Goal: Task Accomplishment & Management: Use online tool/utility

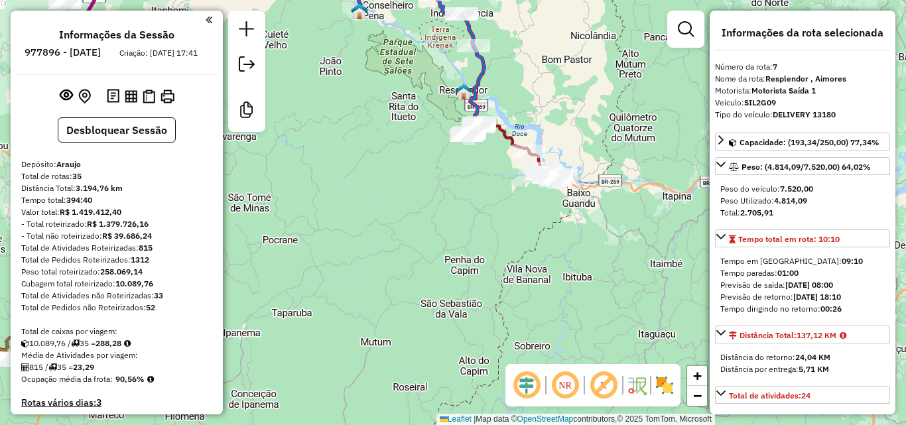
select select "**********"
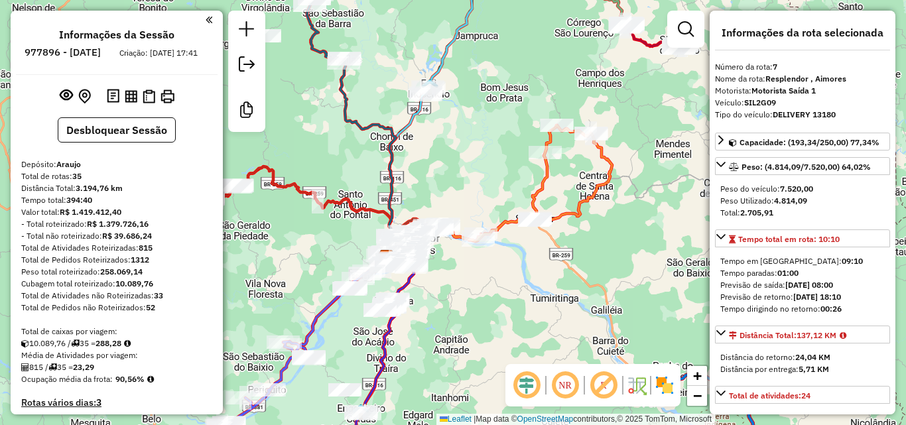
drag, startPoint x: 603, startPoint y: 169, endPoint x: 594, endPoint y: 174, distance: 10.7
click at [594, 174] on icon at bounding box center [524, 183] width 176 height 116
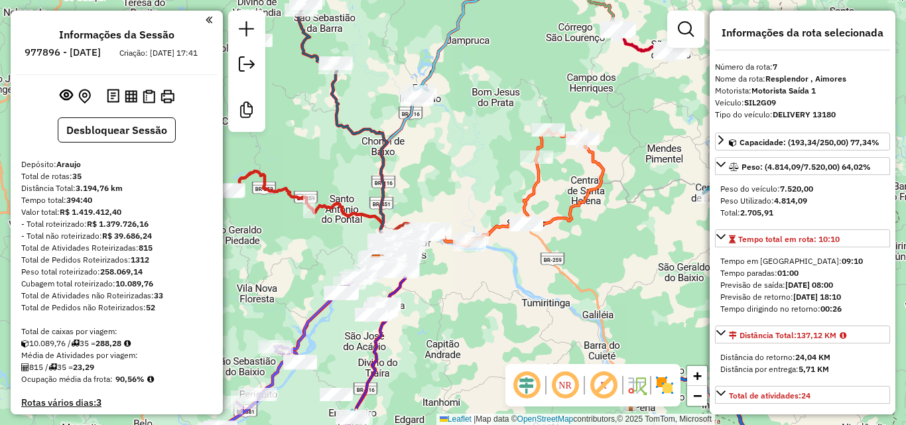
click at [582, 202] on icon at bounding box center [515, 188] width 176 height 116
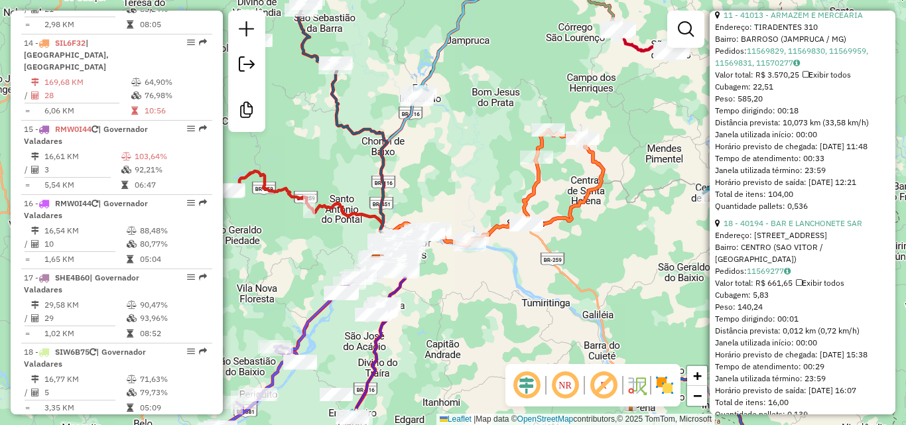
scroll to position [663, 0]
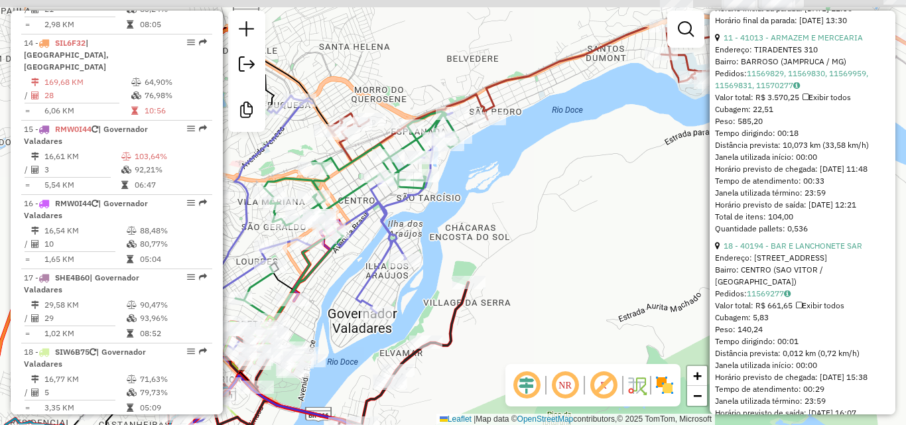
drag, startPoint x: 419, startPoint y: 218, endPoint x: 450, endPoint y: 192, distance: 40.0
click at [420, 229] on div "Janela de atendimento Grade de atendimento Capacidade Transportadoras Veículos …" at bounding box center [453, 212] width 906 height 425
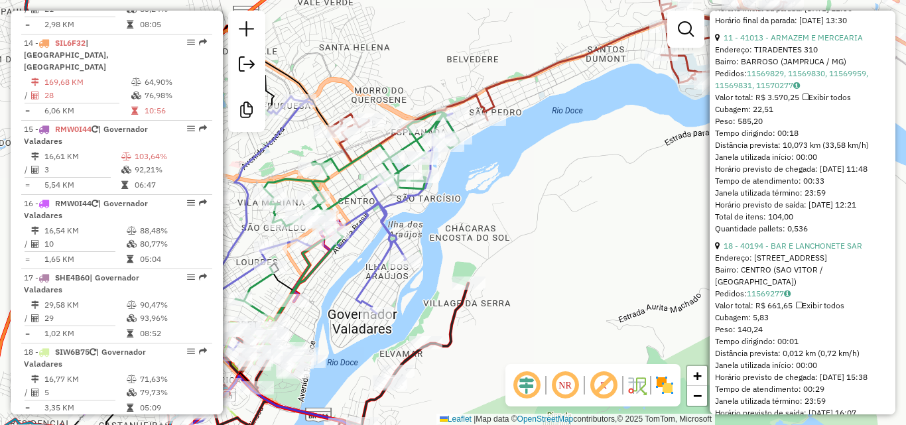
click at [376, 169] on icon at bounding box center [347, 216] width 224 height 208
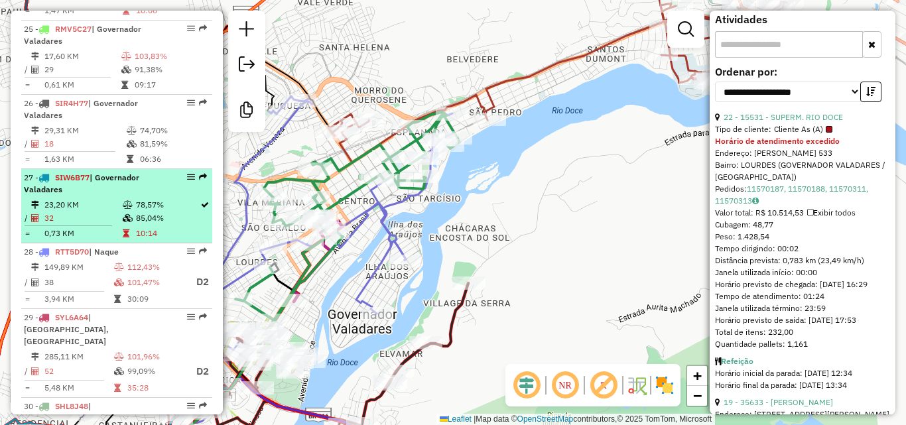
scroll to position [2497, 0]
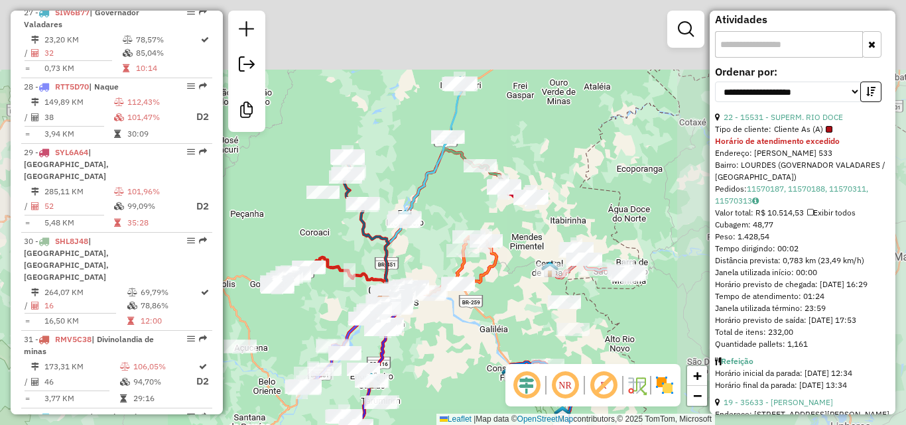
drag, startPoint x: 425, startPoint y: 235, endPoint x: 450, endPoint y: 170, distance: 70.1
click at [421, 261] on div "Janela de atendimento Grade de atendimento Capacidade Transportadoras Veículos …" at bounding box center [453, 212] width 906 height 425
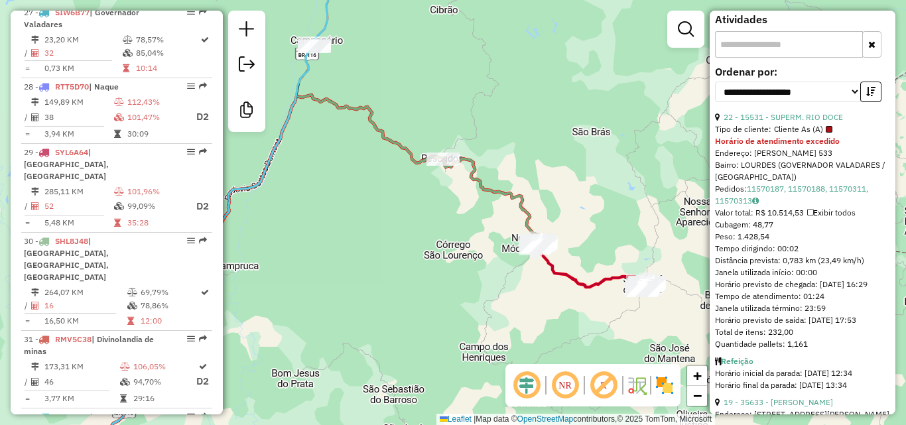
click at [526, 194] on icon at bounding box center [337, 213] width 405 height 341
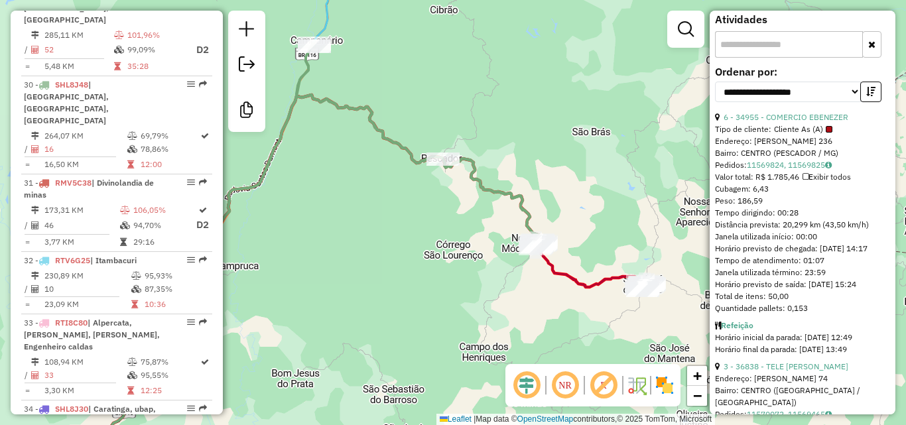
scroll to position [2671, 0]
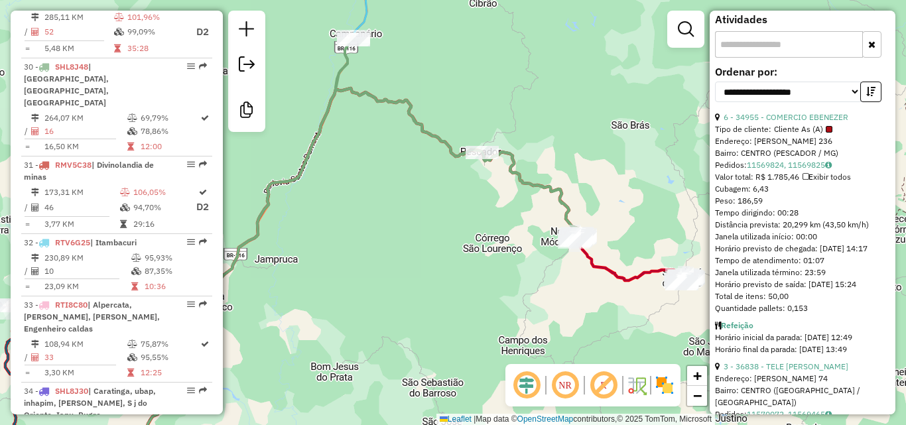
drag, startPoint x: 441, startPoint y: 233, endPoint x: 480, endPoint y: 227, distance: 39.7
click at [480, 227] on div "Janela de atendimento Grade de atendimento Capacidade Transportadoras Veículos …" at bounding box center [453, 212] width 906 height 425
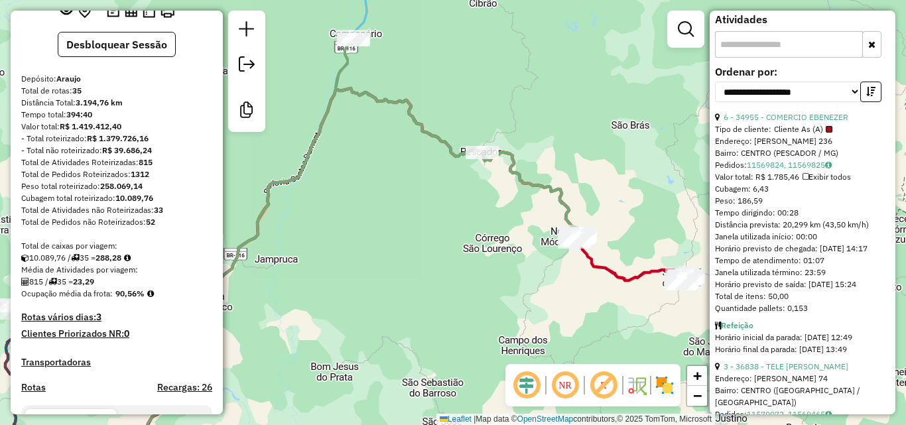
scroll to position [0, 0]
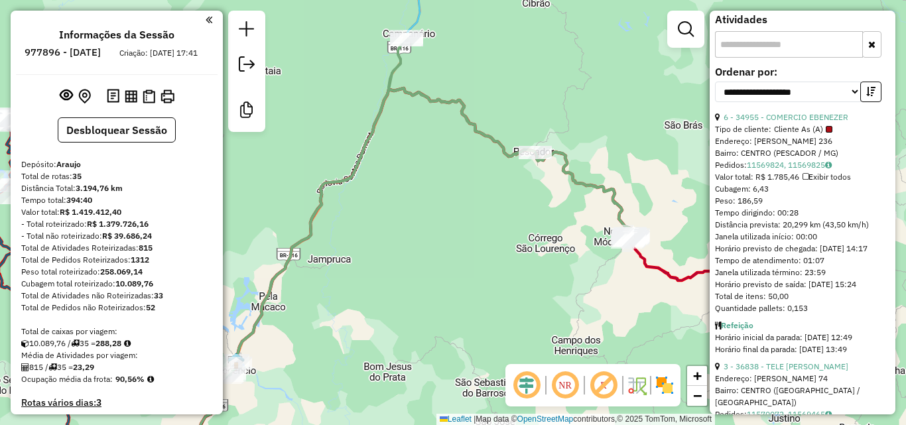
drag, startPoint x: 569, startPoint y: 358, endPoint x: 632, endPoint y: 46, distance: 317.4
click at [632, 46] on div "Janela de atendimento Grade de atendimento Capacidade Transportadoras Veículos …" at bounding box center [453, 212] width 906 height 425
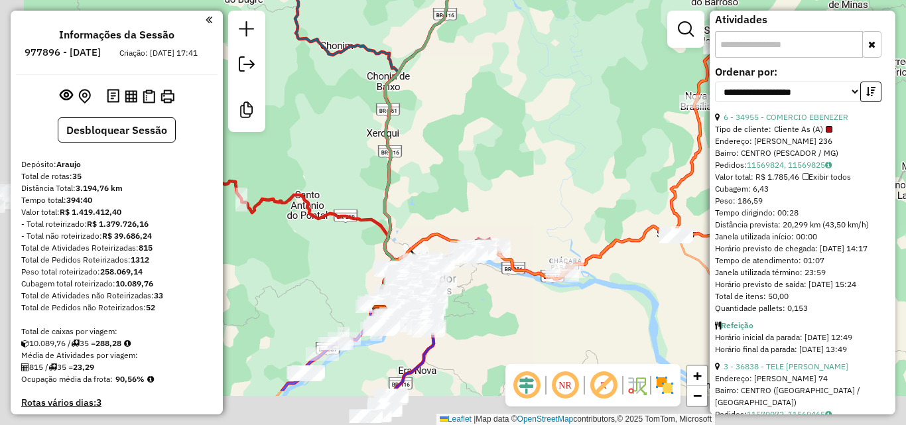
drag, startPoint x: 492, startPoint y: 220, endPoint x: 742, endPoint y: 107, distance: 274.3
click at [775, 74] on hb-router-mapa "Informações da Sessão 977896 - 12/08/2025 Criação: 11/08/2025 17:41 Desbloquear…" at bounding box center [453, 212] width 906 height 425
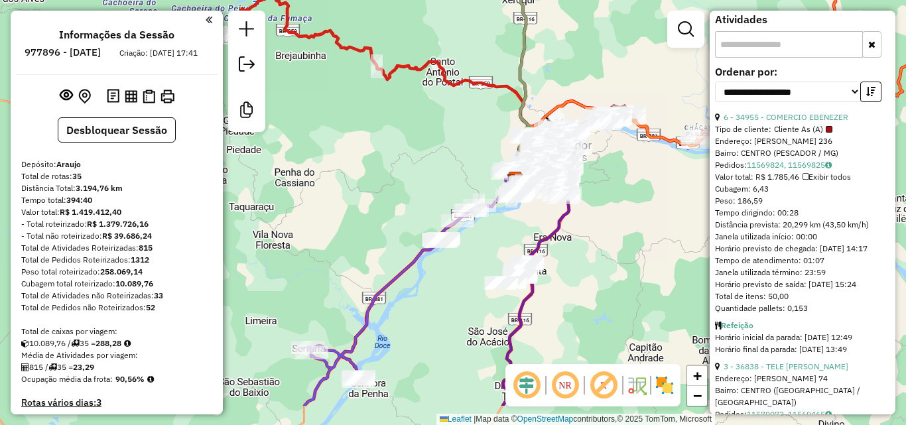
drag, startPoint x: 444, startPoint y: 328, endPoint x: 472, endPoint y: 201, distance: 130.4
click at [466, 163] on div "Rota 28 - Placa RTT5D70 31069 - BAR DO NEY Janela de atendimento Grade de atend…" at bounding box center [453, 212] width 906 height 425
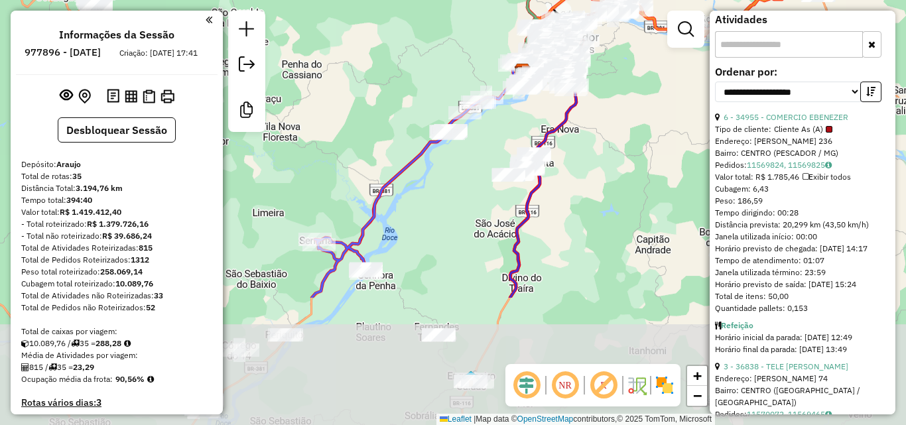
drag, startPoint x: 485, startPoint y: 155, endPoint x: 491, endPoint y: 53, distance: 102.4
click at [489, 52] on div "Rota 28 - Placa RTT5D70 31069 - BAR DO NEY Janela de atendimento Grade de atend…" at bounding box center [453, 212] width 906 height 425
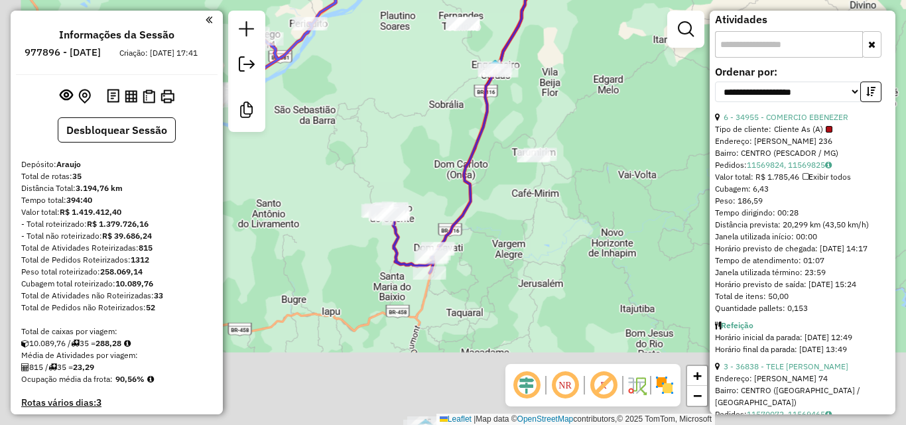
drag, startPoint x: 543, startPoint y: 174, endPoint x: 517, endPoint y: 243, distance: 73.7
click at [553, 115] on div "Janela de atendimento Grade de atendimento Capacidade Transportadoras Veículos …" at bounding box center [453, 212] width 906 height 425
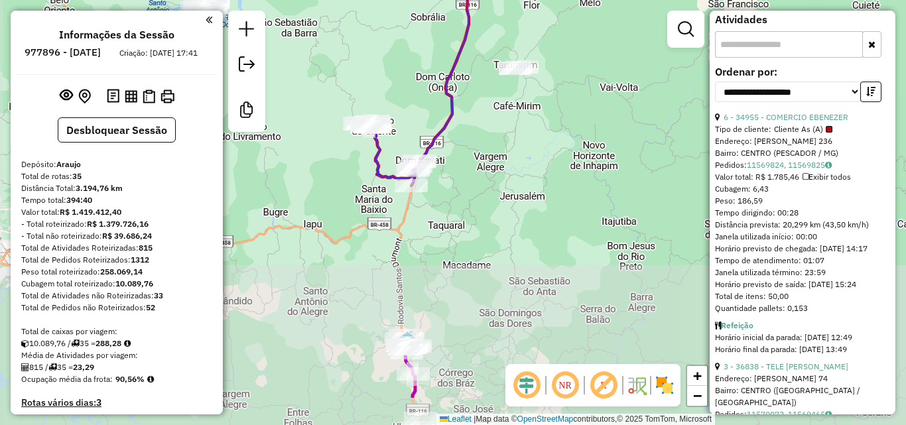
drag, startPoint x: 492, startPoint y: 225, endPoint x: 483, endPoint y: 329, distance: 104.5
click at [485, 171] on div "Janela de atendimento Grade de atendimento Capacidade Transportadoras Veículos …" at bounding box center [453, 212] width 906 height 425
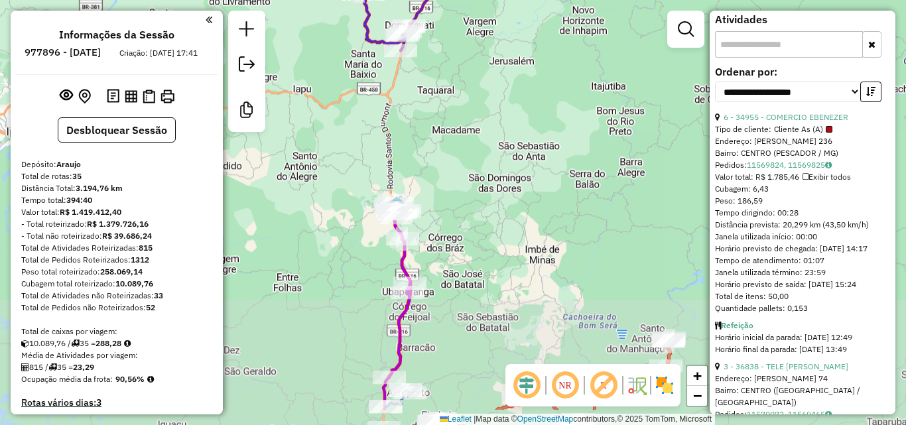
drag, startPoint x: 480, startPoint y: 286, endPoint x: 497, endPoint y: 203, distance: 84.7
click at [497, 203] on div "Janela de atendimento Grade de atendimento Capacidade Transportadoras Veículos …" at bounding box center [453, 212] width 906 height 425
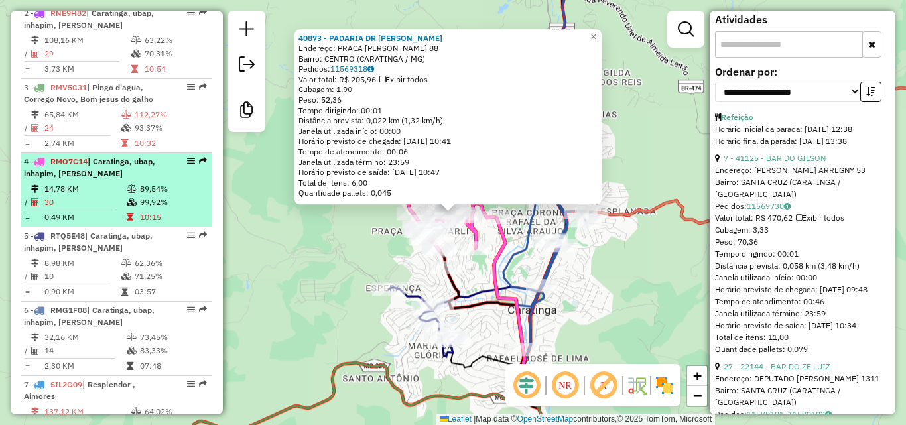
scroll to position [613, 0]
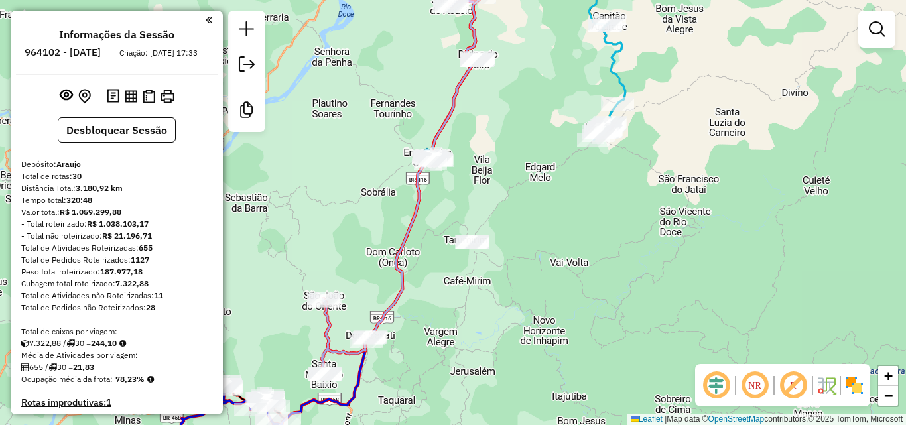
drag, startPoint x: 557, startPoint y: 186, endPoint x: 515, endPoint y: 370, distance: 188.4
click at [582, 109] on div "Rota 27 - Placa SIW6B77 40325 - PRO CHURRASCO Rota 27 - Placa SIW6B77 29828 - M…" at bounding box center [453, 212] width 906 height 425
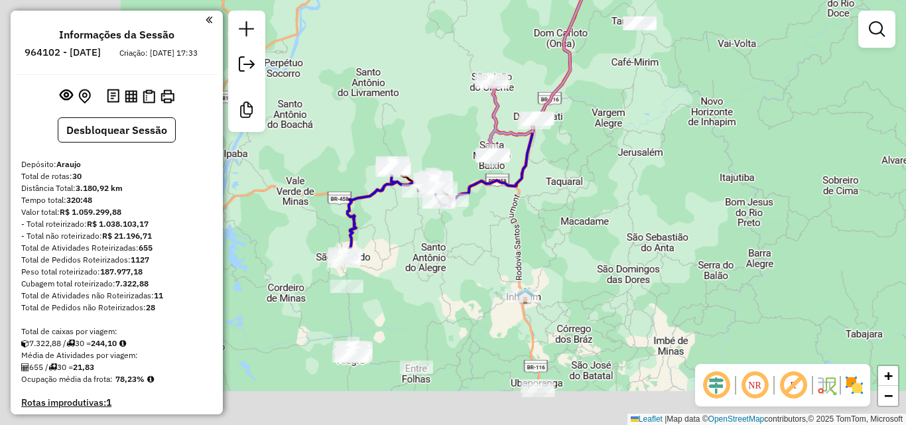
drag, startPoint x: 515, startPoint y: 370, endPoint x: 582, endPoint y: 175, distance: 206.2
click at [577, 177] on div "Rota 27 - Placa SIW6B77 23771 - SUPER ESTRELA Janela de atendimento Grade de at…" at bounding box center [453, 212] width 906 height 425
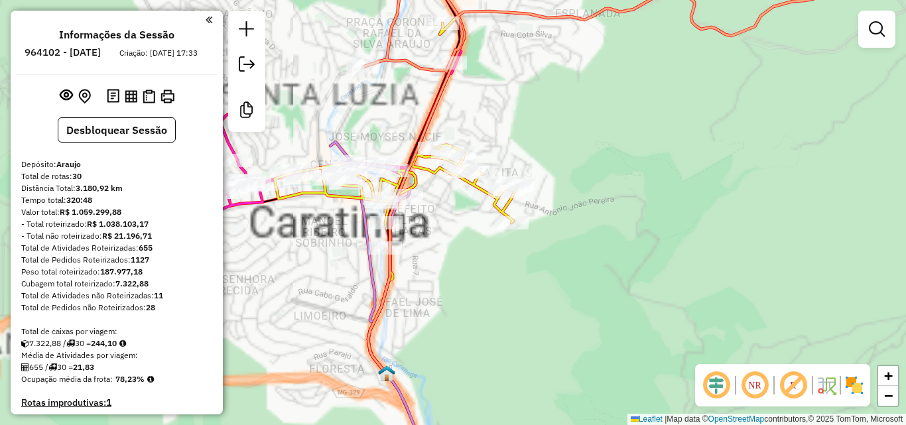
select select "**********"
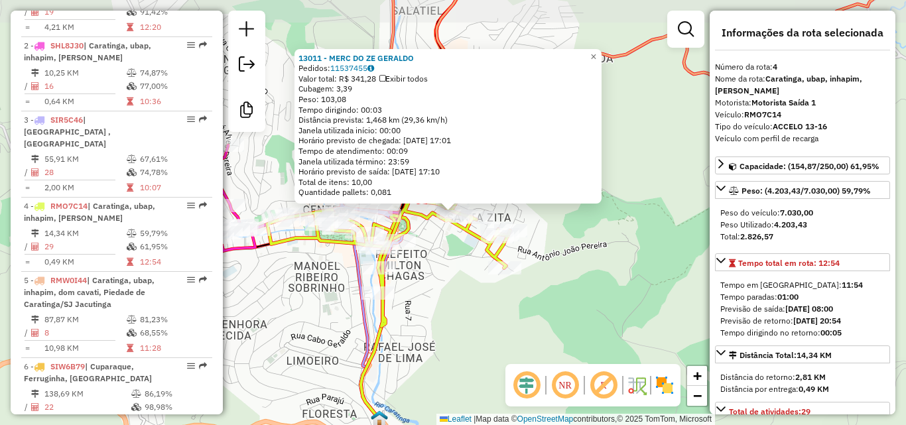
scroll to position [746, 0]
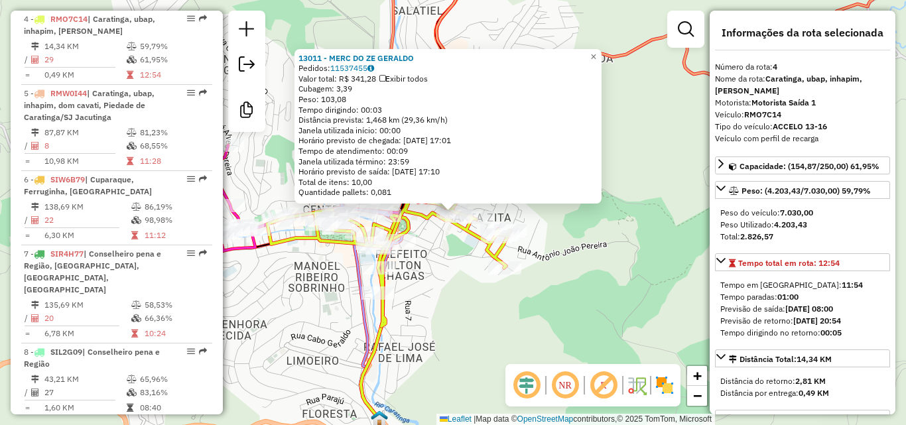
click at [456, 279] on div "13011 - MERC DO ZE GERALDO Pedidos: 11537455 Valor total: R$ 341,28 Exibir todo…" at bounding box center [453, 212] width 906 height 425
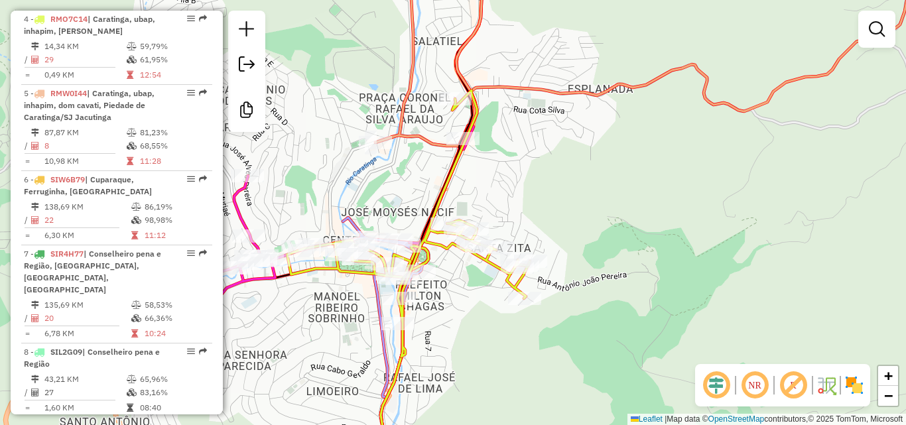
drag, startPoint x: 331, startPoint y: 289, endPoint x: 363, endPoint y: 297, distance: 33.6
click at [401, 327] on div "Janela de atendimento Grade de atendimento Capacidade Transportadoras Veículos …" at bounding box center [453, 212] width 906 height 425
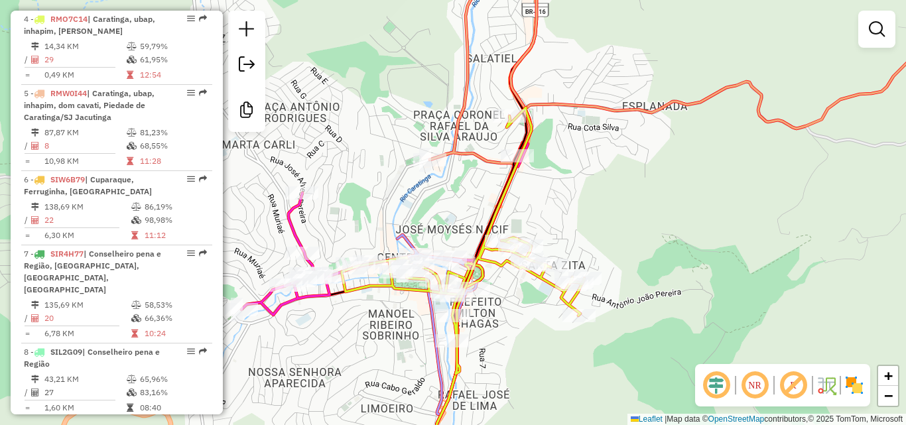
click at [310, 287] on div at bounding box center [300, 280] width 33 height 13
select select "**********"
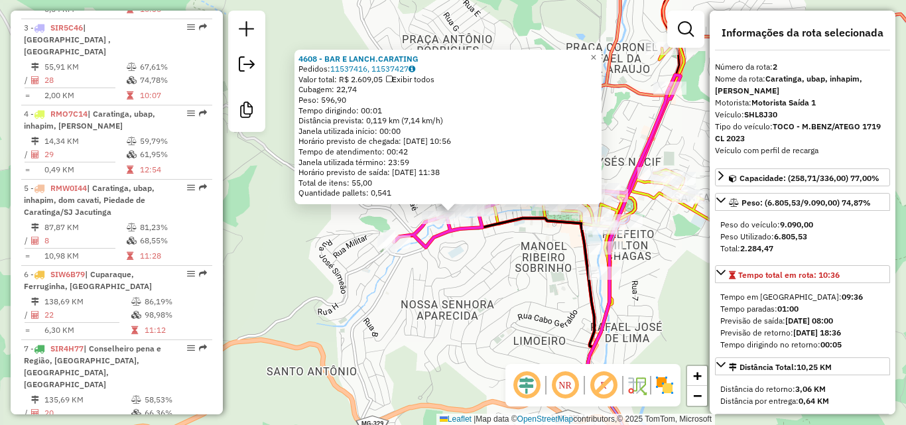
scroll to position [597, 0]
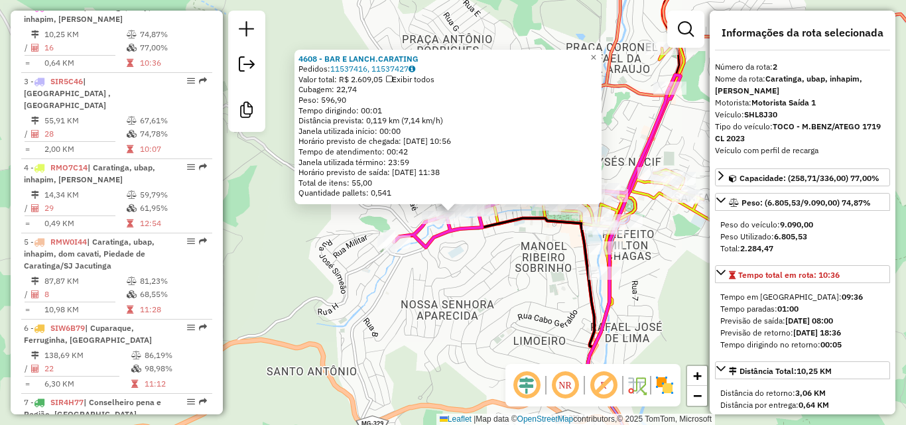
click at [358, 294] on div "4608 - BAR E LANCH.CARATING Pedidos: 11537416, 11537427 Valor total: R$ 2.609,0…" at bounding box center [453, 212] width 906 height 425
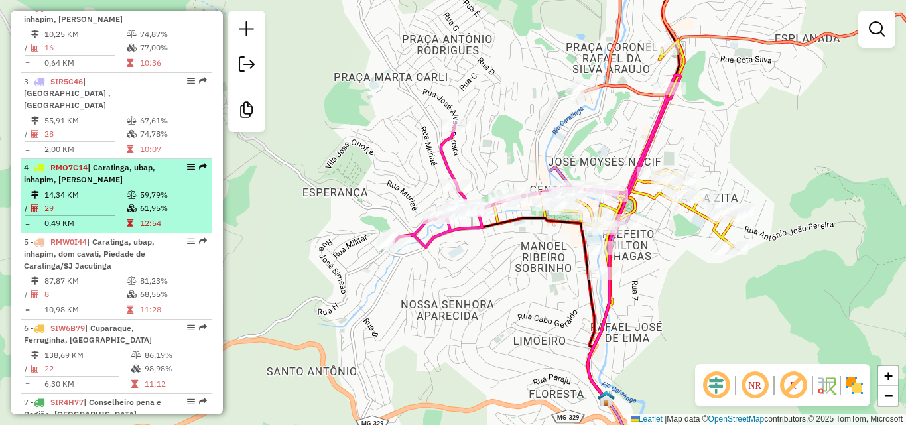
click at [66, 212] on td "29" at bounding box center [85, 208] width 82 height 13
select select "**********"
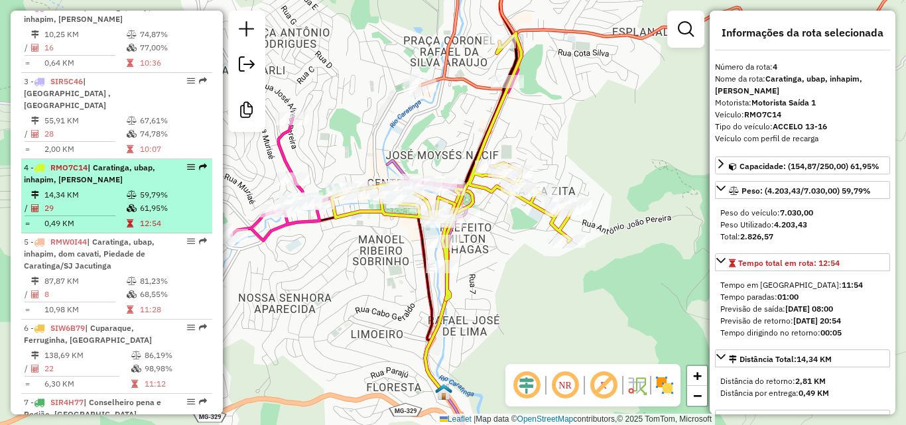
click at [144, 227] on td "12:54" at bounding box center [172, 223] width 67 height 13
click at [177, 228] on td "12:54" at bounding box center [172, 223] width 67 height 13
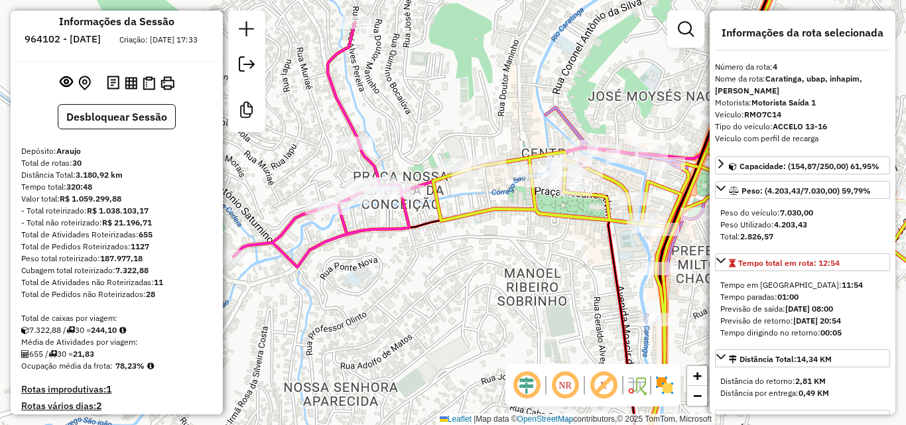
scroll to position [0, 0]
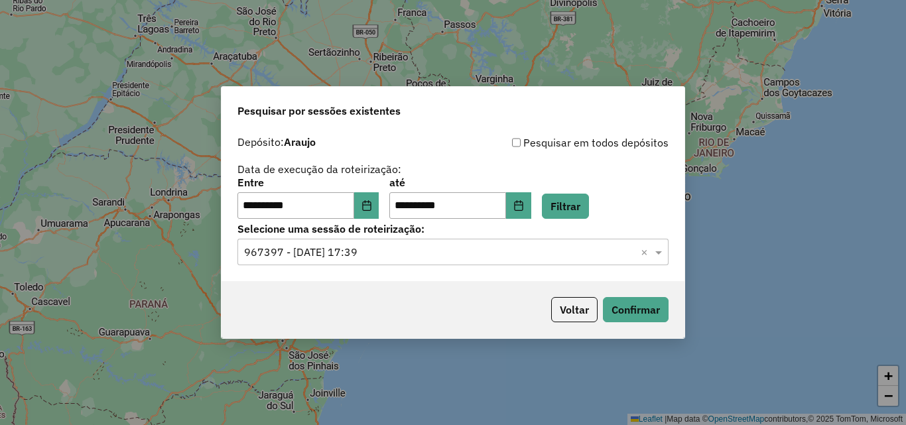
click at [425, 253] on input "text" at bounding box center [439, 253] width 391 height 16
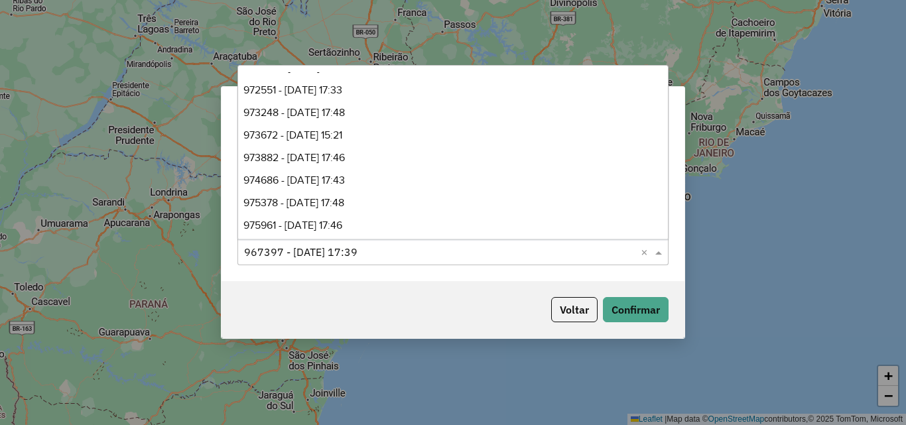
scroll to position [495, 0]
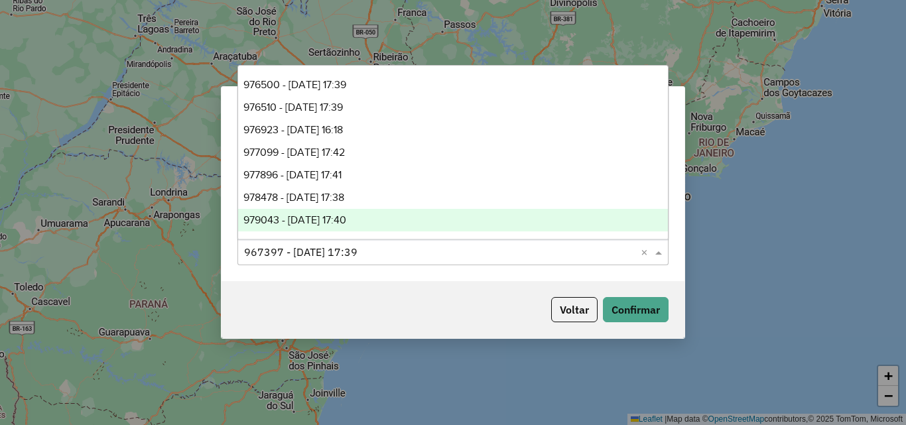
click at [321, 219] on span "979043 - 14/08/2025 17:40" at bounding box center [294, 219] width 103 height 11
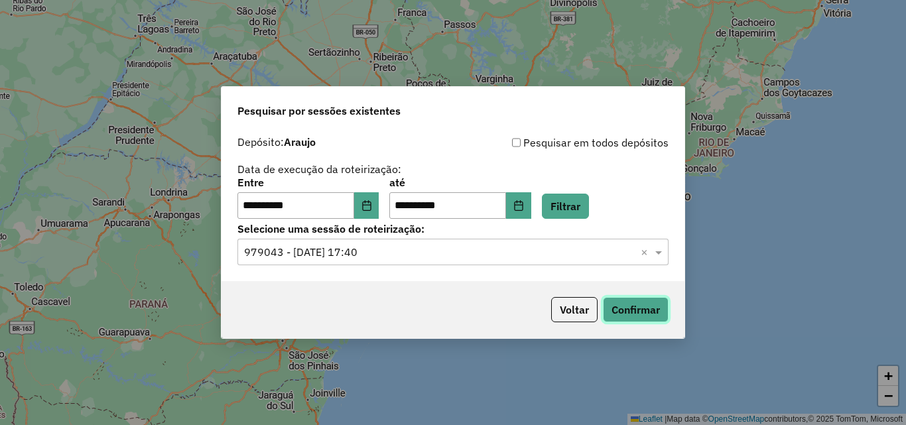
click at [620, 312] on button "Confirmar" at bounding box center [636, 309] width 66 height 25
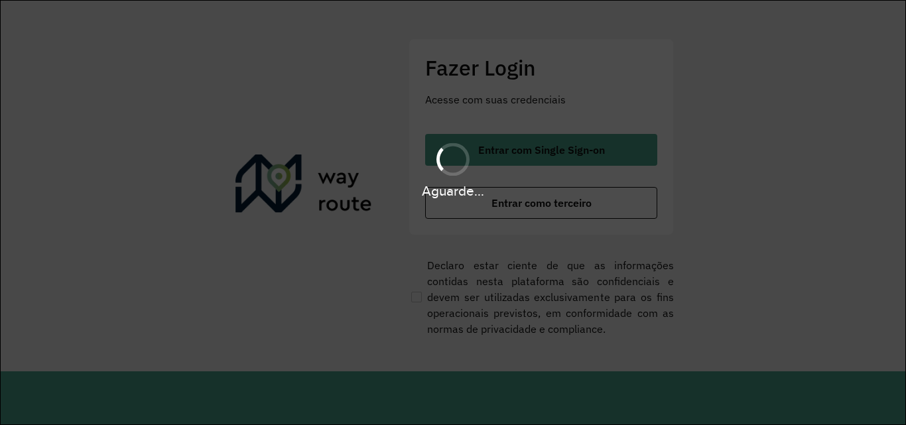
click at [568, 207] on div "Aguarde..." at bounding box center [453, 212] width 906 height 425
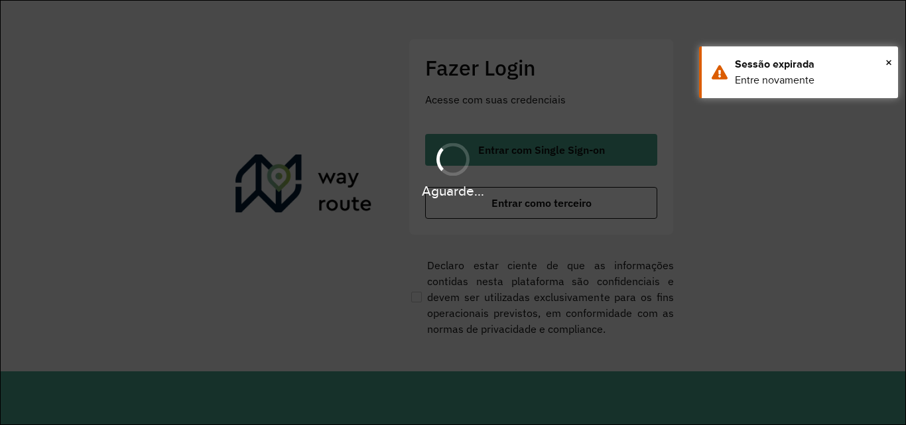
click at [533, 198] on div "Aguarde..." at bounding box center [453, 191] width 906 height 21
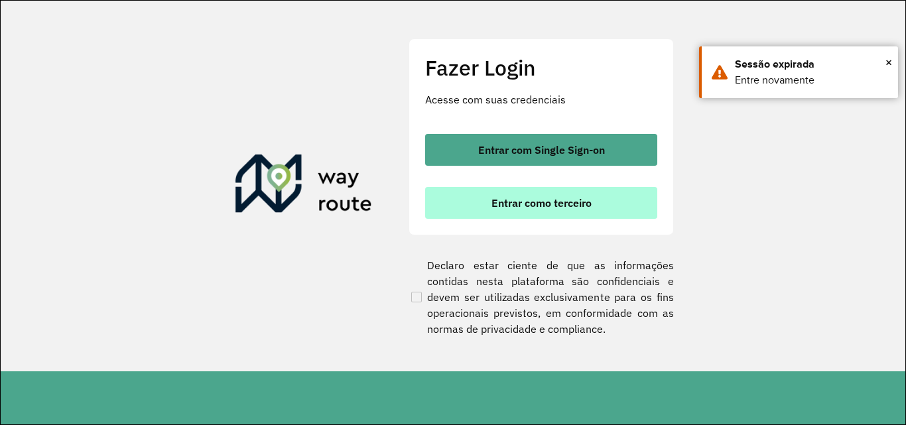
click at [539, 214] on button "Entrar como terceiro" at bounding box center [541, 203] width 232 height 32
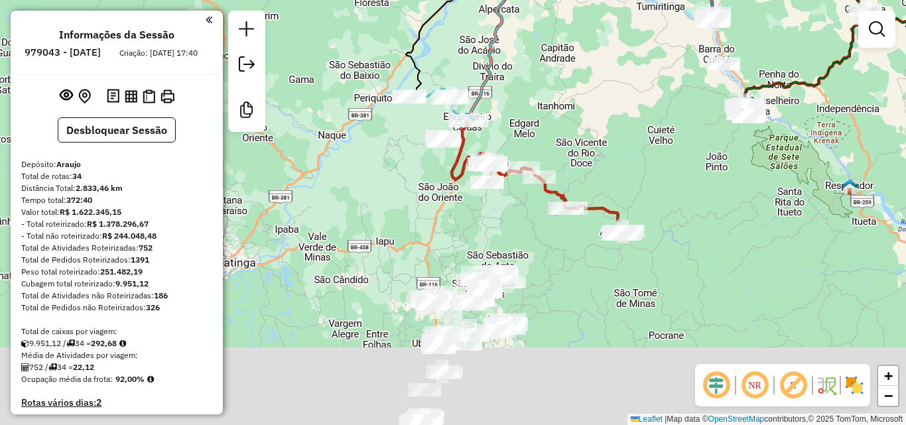
drag, startPoint x: 510, startPoint y: 355, endPoint x: 534, endPoint y: 164, distance: 191.9
click at [553, 74] on div "Janela de atendimento Grade de atendimento Capacidade Transportadoras Veículos …" at bounding box center [453, 212] width 906 height 425
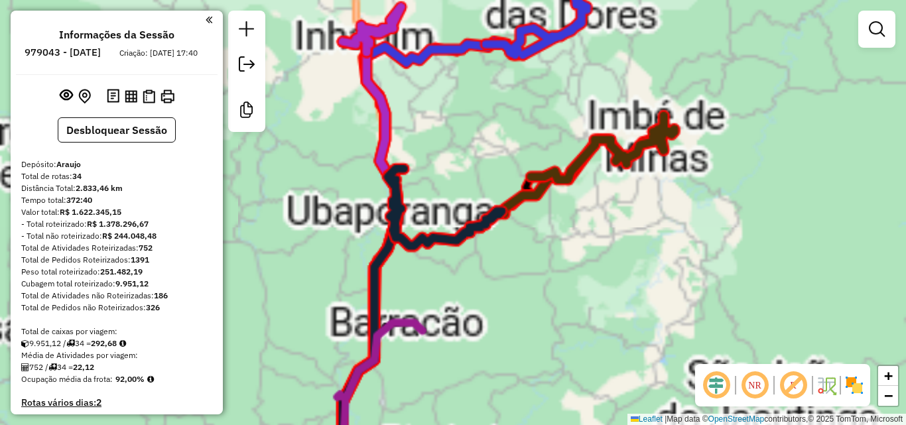
drag, startPoint x: 400, startPoint y: 414, endPoint x: 477, endPoint y: 212, distance: 216.4
click at [477, 212] on div "Janela de atendimento Grade de atendimento Capacidade Transportadoras Veículos …" at bounding box center [453, 212] width 906 height 425
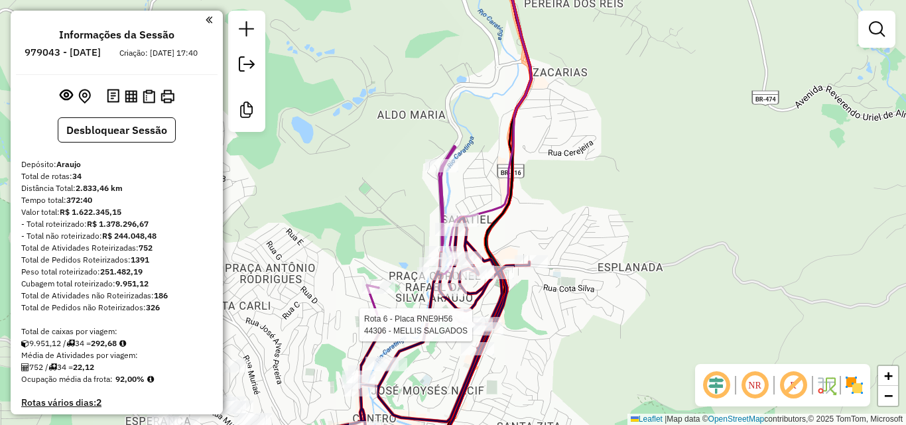
select select "**********"
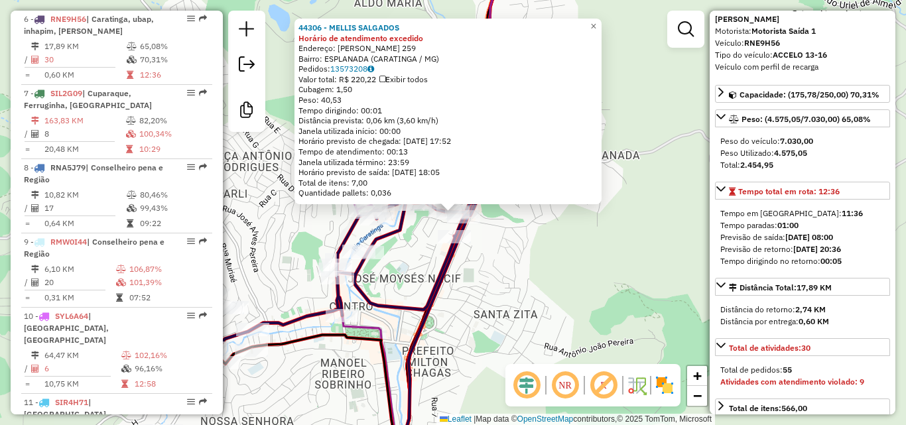
scroll to position [265, 0]
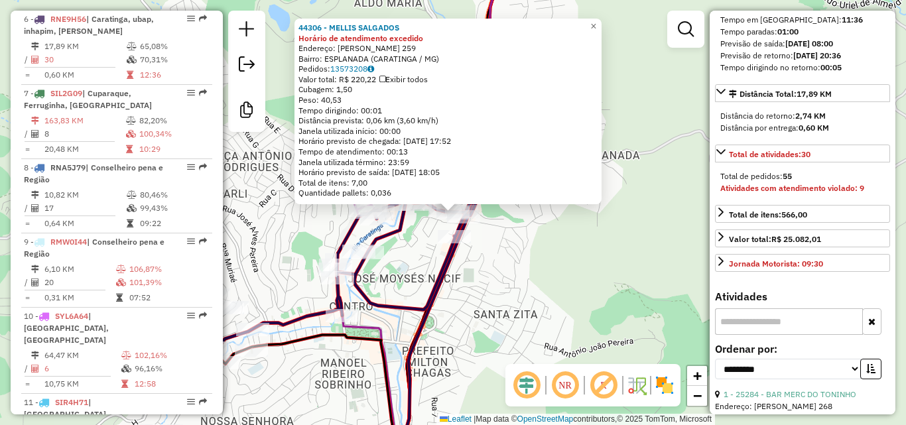
drag, startPoint x: 552, startPoint y: 293, endPoint x: 10, endPoint y: 218, distance: 547.1
click at [552, 292] on div "Rota 6 - Placa RNE9H56 30955 - BAR DO GERALDO 44306 - MELLIS SALGADOS Horário d…" at bounding box center [453, 212] width 906 height 425
